Goal: Register for event/course

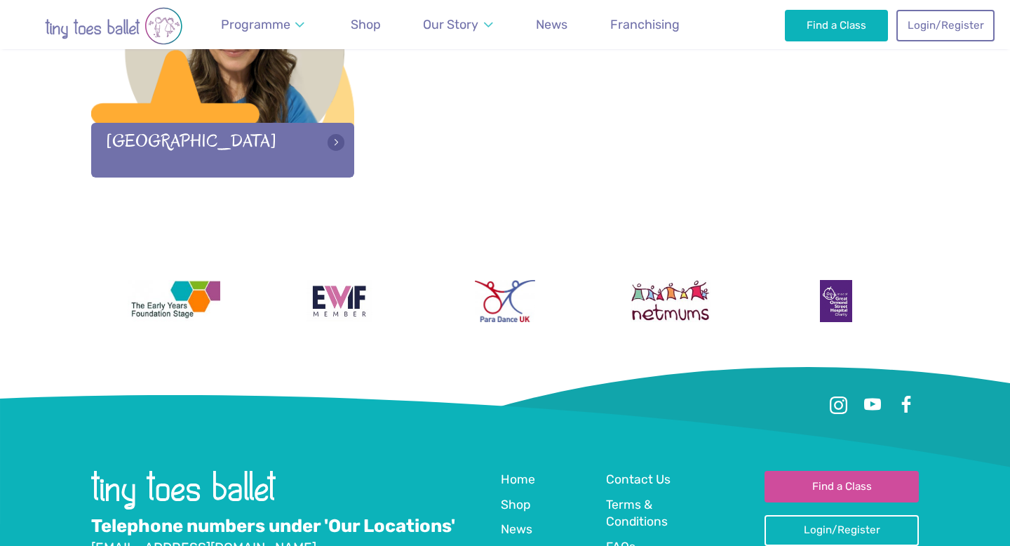
scroll to position [2123, 0]
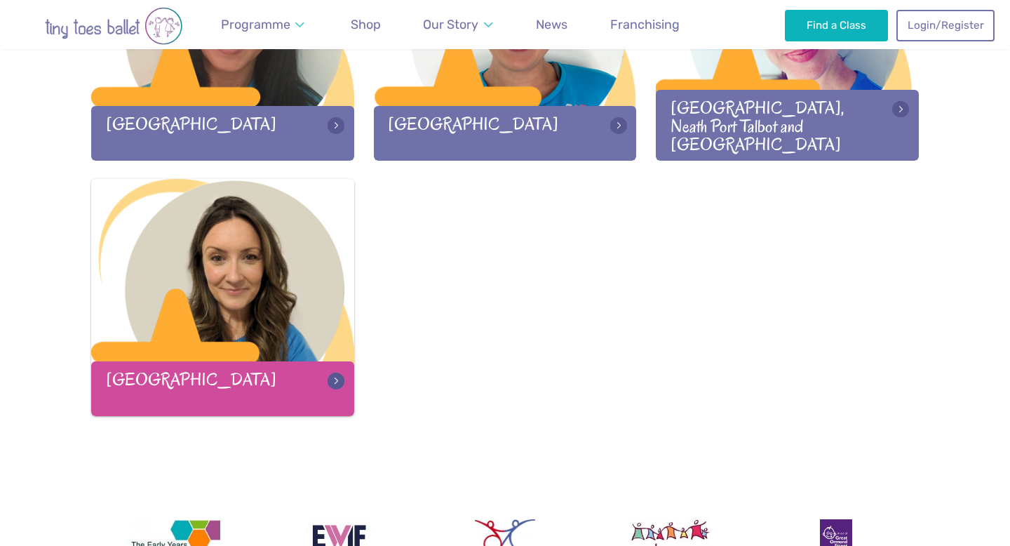
click at [278, 290] on div at bounding box center [222, 271] width 263 height 185
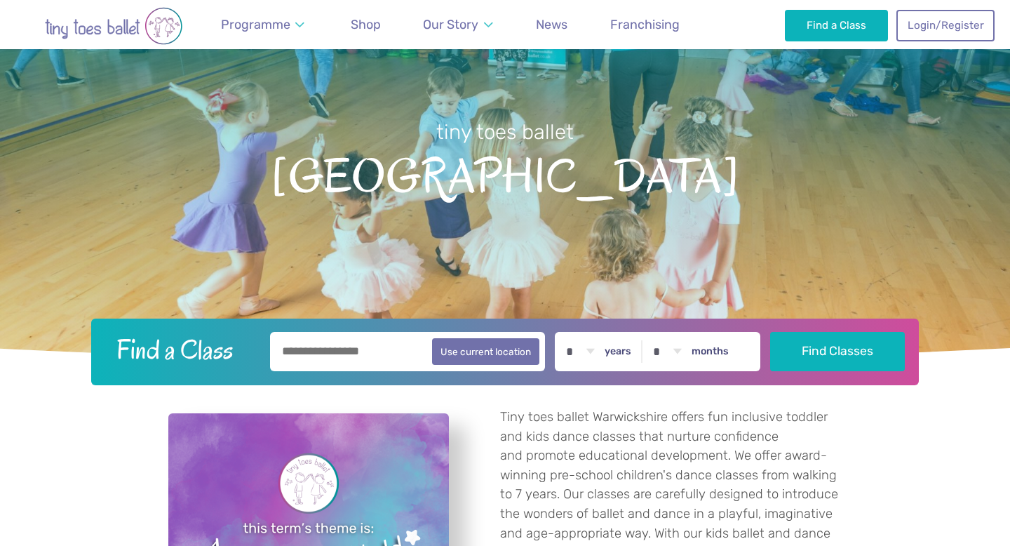
scroll to position [688, 0]
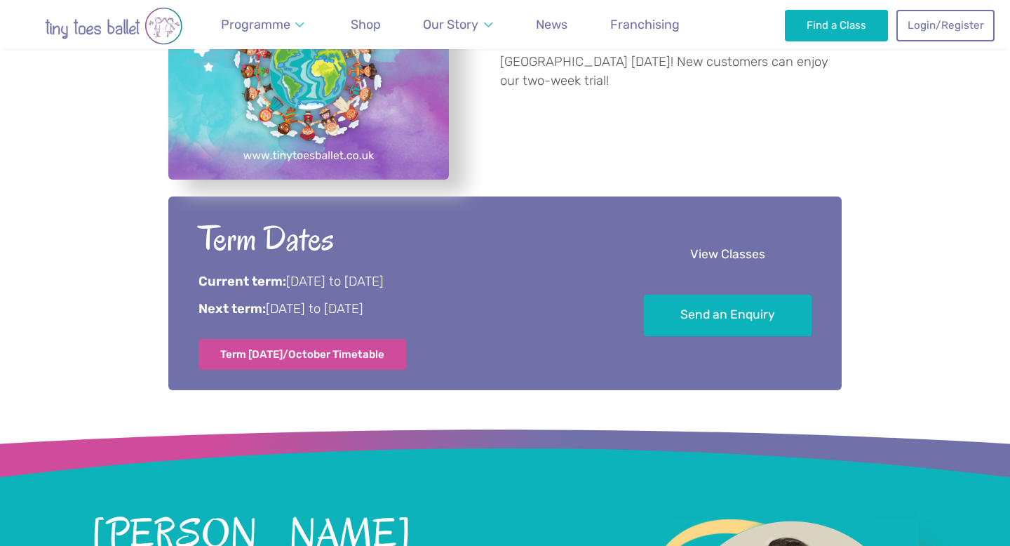
click at [769, 254] on link "View Classes" at bounding box center [728, 254] width 168 height 41
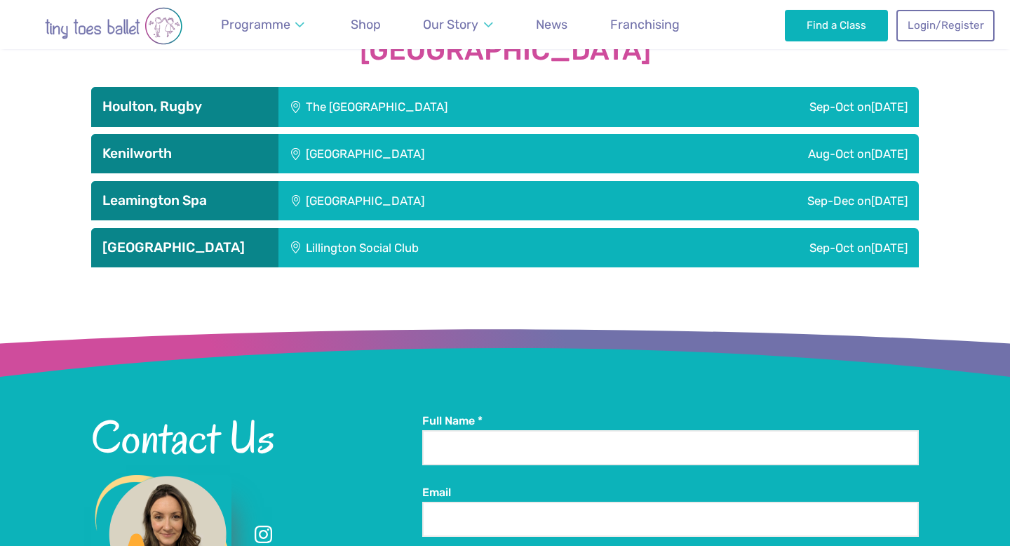
click at [582, 152] on div "Kenilworth School" at bounding box center [458, 153] width 360 height 39
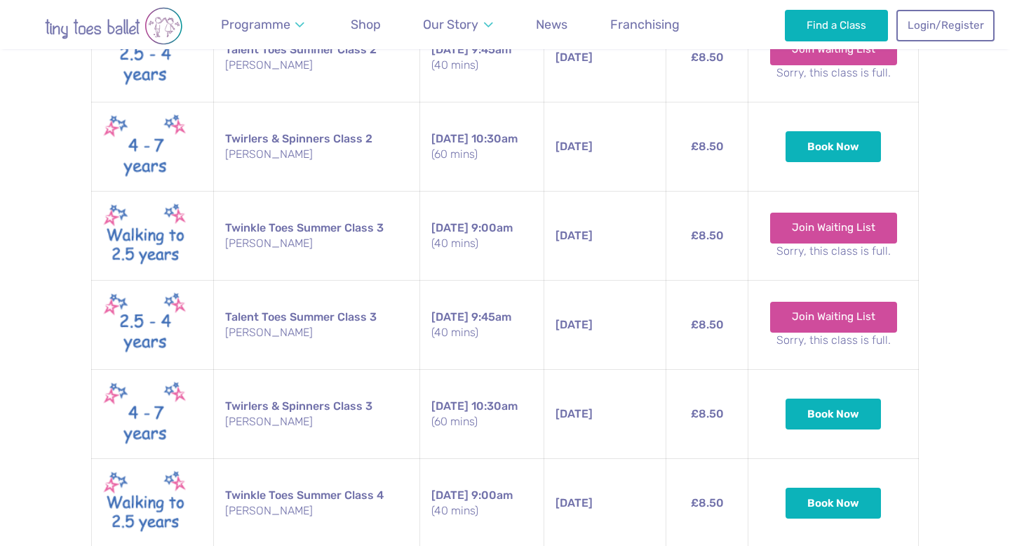
scroll to position [2788, 0]
